Goal: Book appointment/travel/reservation

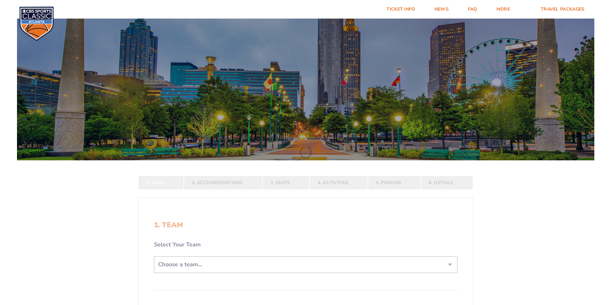
scroll to position [96, 0]
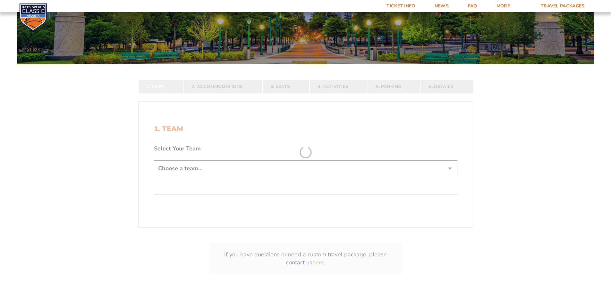
click at [263, 170] on form "[US_STATE] [US_STATE] Travel Package [US_STATE][GEOGRAPHIC_DATA] [US_STATE] Sta…" at bounding box center [305, 105] width 611 height 402
click at [447, 168] on form "[US_STATE] [US_STATE] Travel Package [US_STATE][GEOGRAPHIC_DATA] [US_STATE] Sta…" at bounding box center [305, 105] width 611 height 402
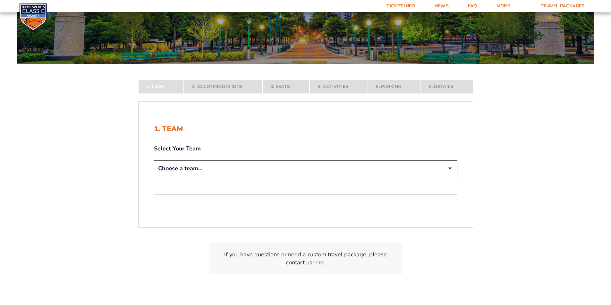
select select "12956"
click at [154, 177] on select "Choose a team... [US_STATE] Wildcats [US_STATE] State Buckeyes [US_STATE] Tar H…" at bounding box center [305, 169] width 303 height 16
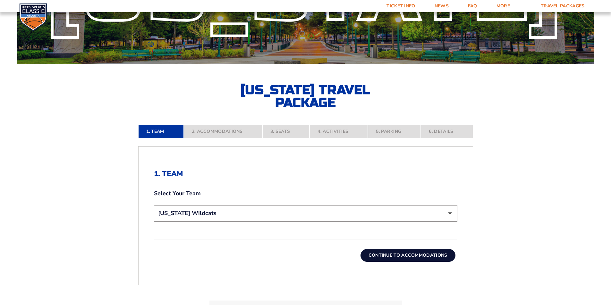
click at [434, 255] on button "Continue To Accommodations" at bounding box center [407, 255] width 95 height 13
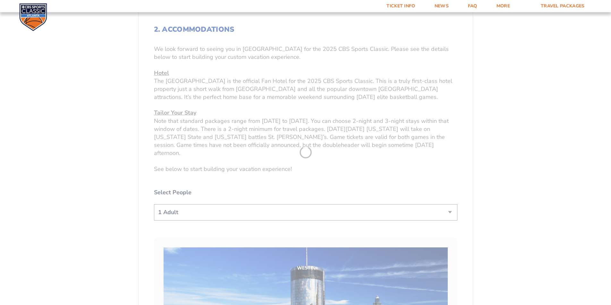
scroll to position [273, 0]
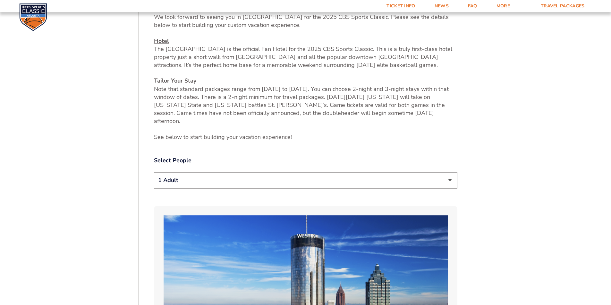
click at [452, 179] on select "1 Adult 2 Adults 3 Adults 4 Adults 2 Adults + 1 Child 2 Adults + 2 Children 2 A…" at bounding box center [305, 180] width 303 height 16
select select "2 Adults"
click at [154, 172] on select "1 Adult 2 Adults 3 Adults 4 Adults 2 Adults + 1 Child 2 Adults + 2 Children 2 A…" at bounding box center [305, 180] width 303 height 16
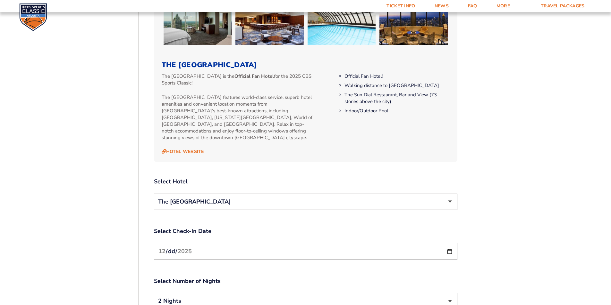
scroll to position [689, 0]
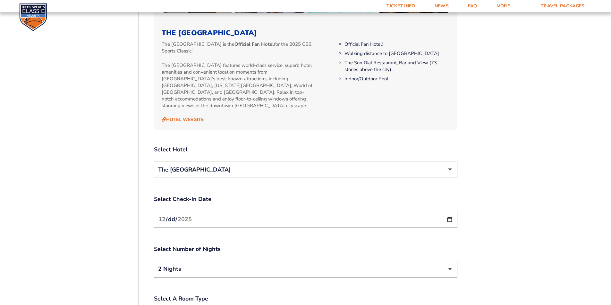
click at [449, 163] on select "The [GEOGRAPHIC_DATA]" at bounding box center [305, 170] width 303 height 16
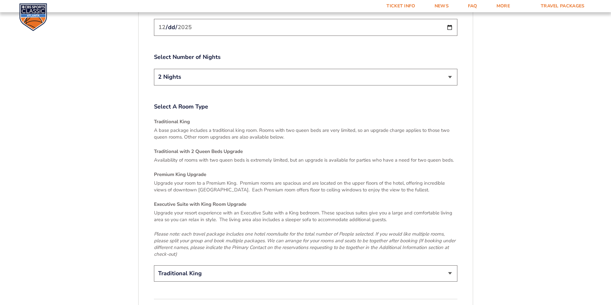
scroll to position [978, 0]
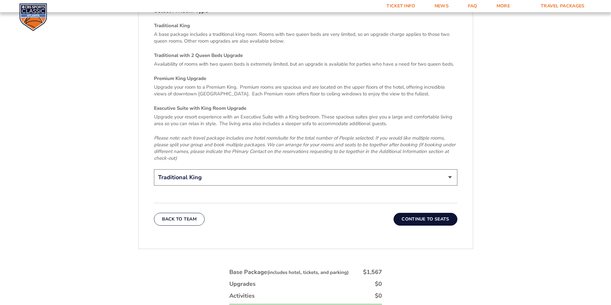
click at [430, 214] on button "Continue To Seats" at bounding box center [424, 219] width 63 height 13
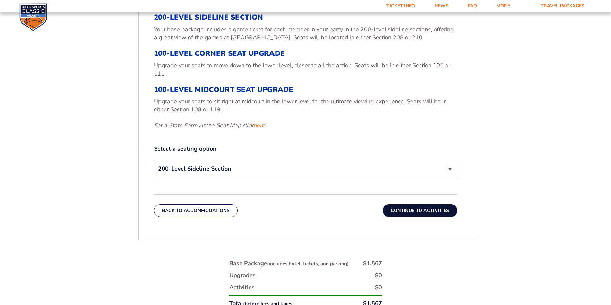
scroll to position [337, 0]
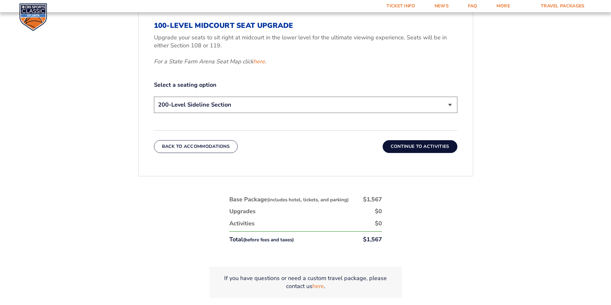
click at [448, 106] on select "200-Level Sideline Section 100-Level Corner Seat Upgrade (+$120 per person) 100…" at bounding box center [305, 105] width 303 height 16
click at [408, 7] on link "Ticket Info" at bounding box center [401, 6] width 48 height 12
